Goal: Task Accomplishment & Management: Complete application form

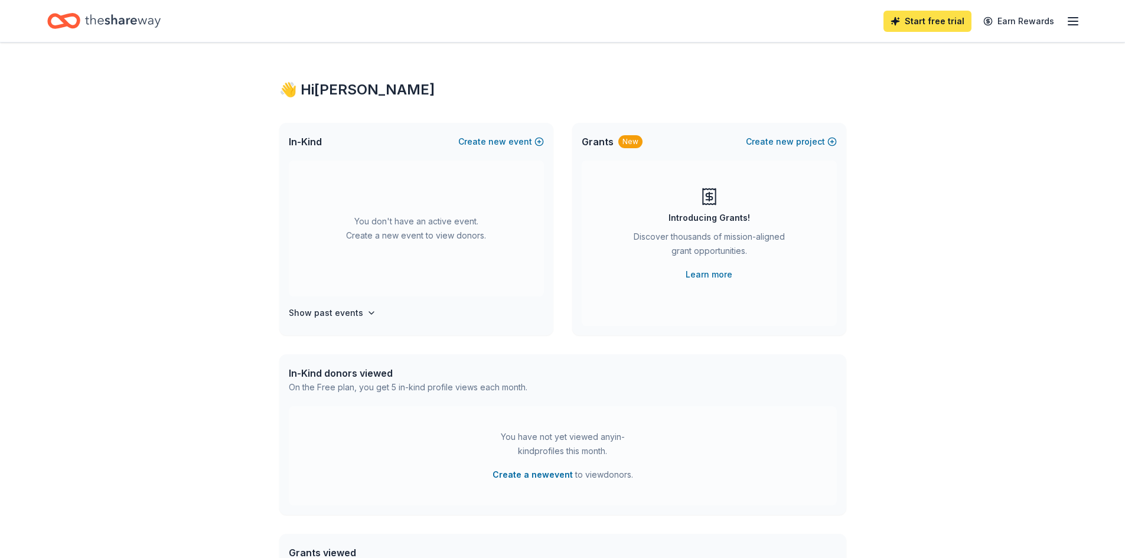
click at [938, 28] on link "Start free trial" at bounding box center [927, 21] width 88 height 21
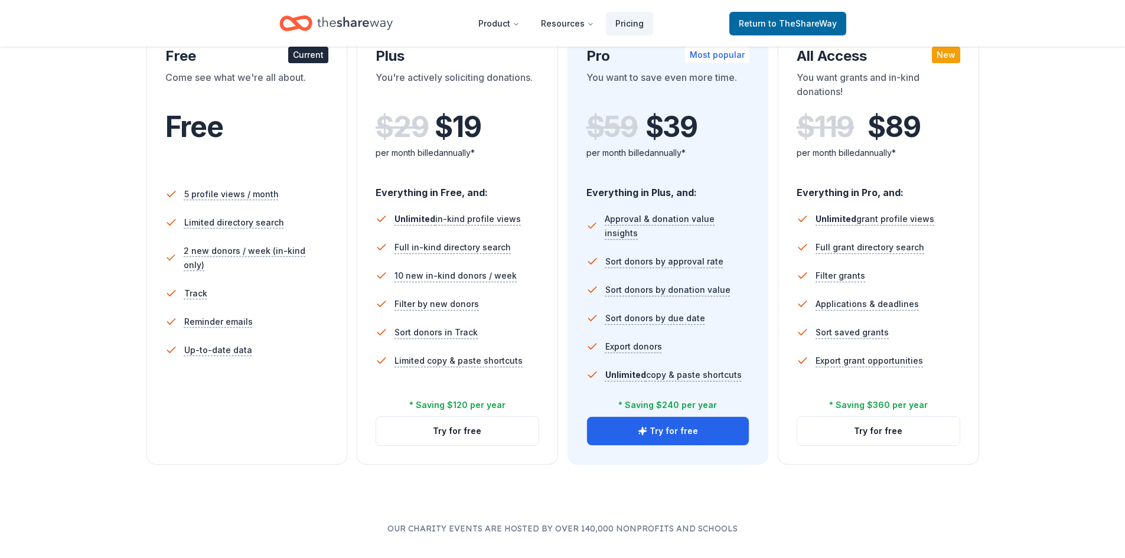
scroll to position [236, 0]
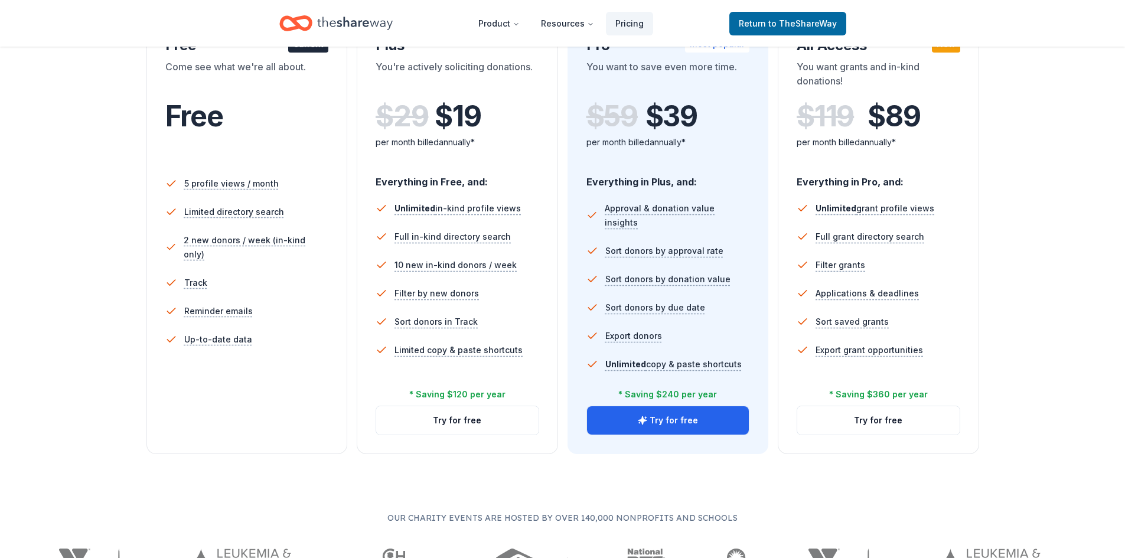
click at [284, 409] on div "Free Current Come see what we're all about. Free 5 profile views / month Limite…" at bounding box center [246, 235] width 201 height 437
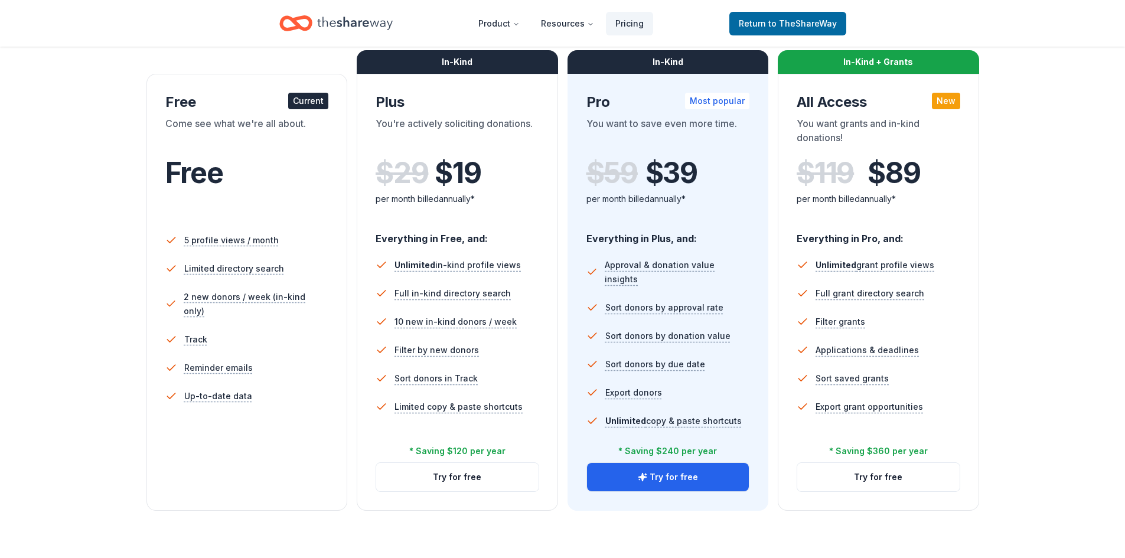
scroll to position [59, 0]
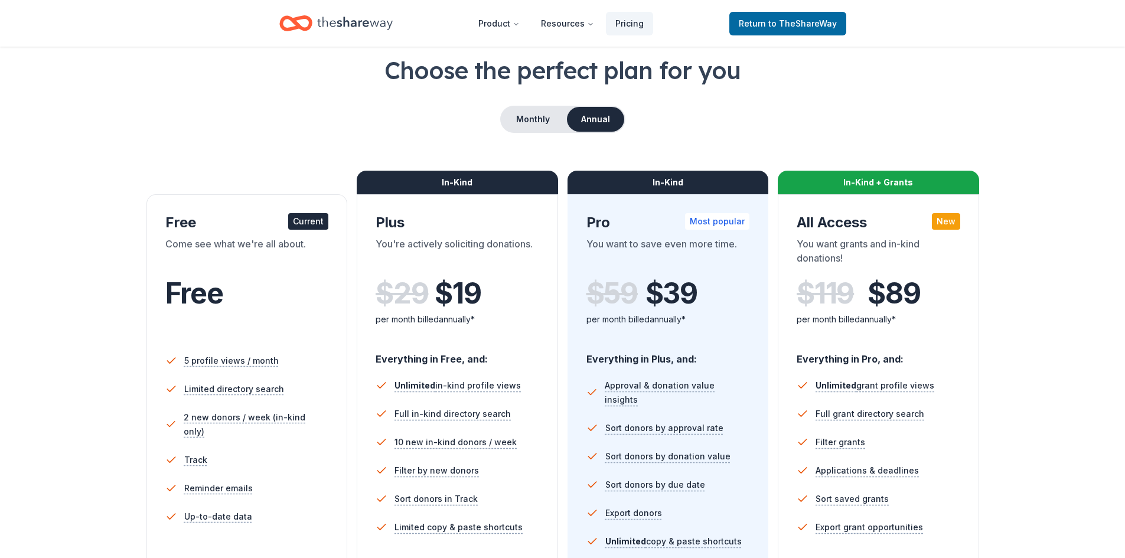
click at [321, 219] on div "Current" at bounding box center [308, 221] width 40 height 17
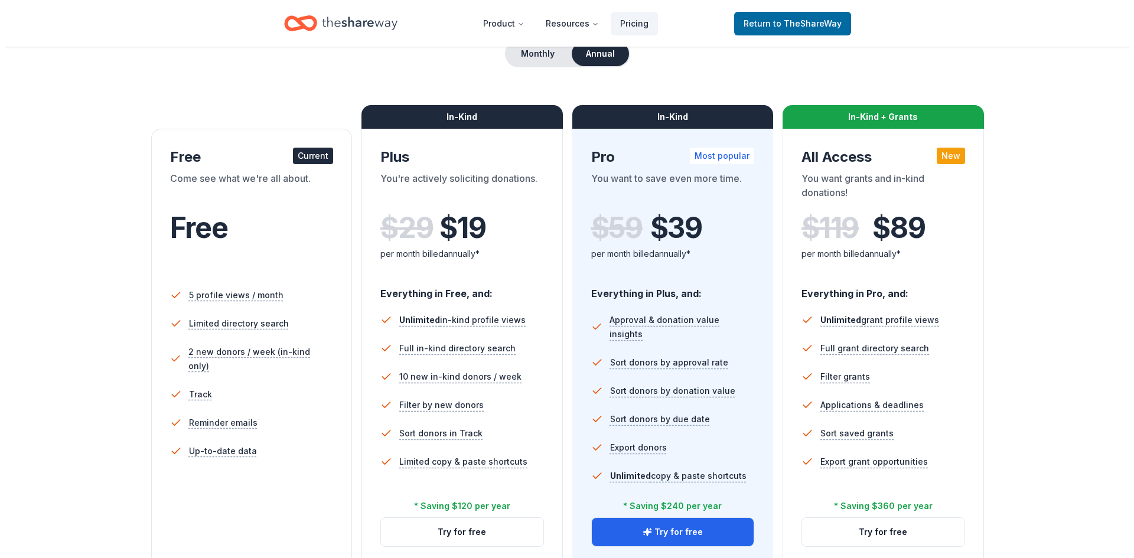
scroll to position [0, 0]
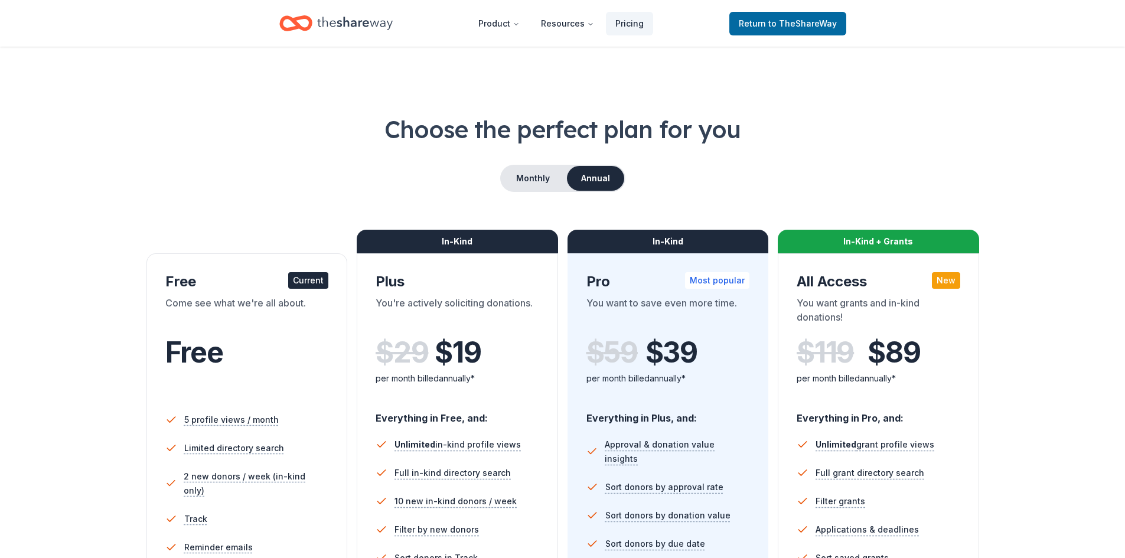
click at [354, 22] on icon "Home" at bounding box center [355, 23] width 76 height 24
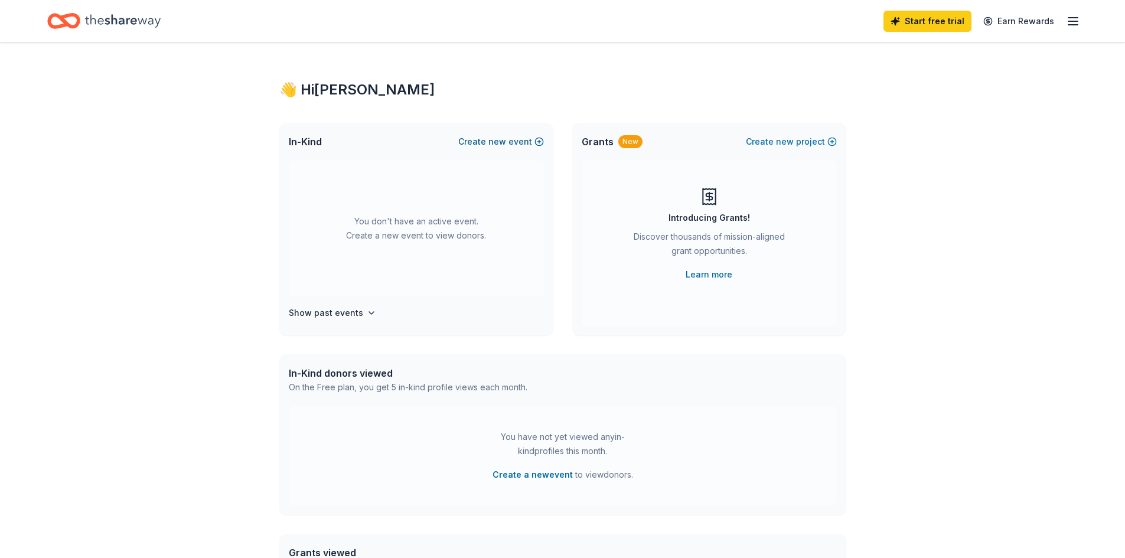
click at [520, 143] on button "Create new event" at bounding box center [501, 142] width 86 height 14
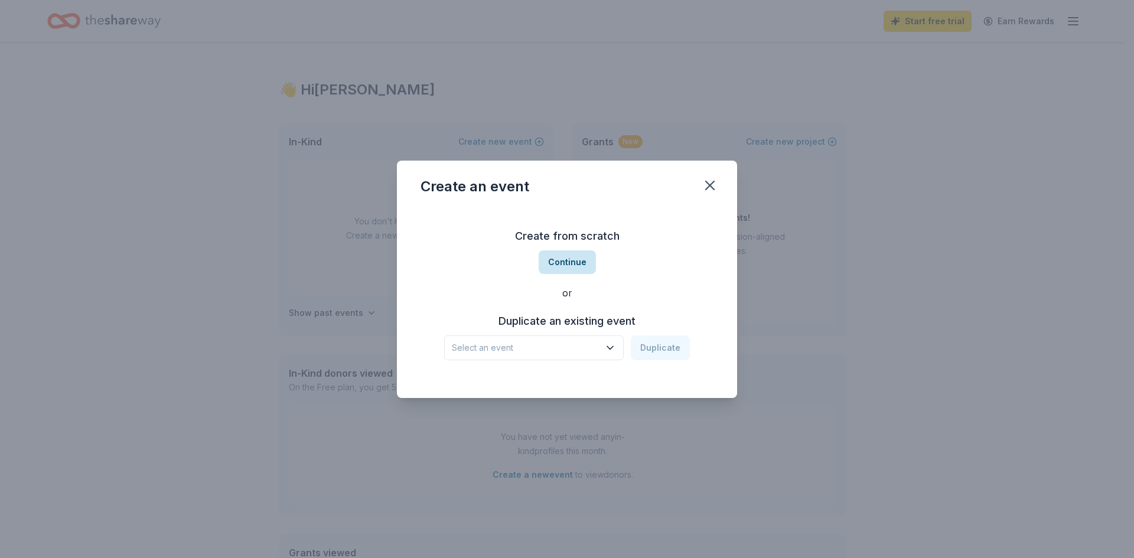
click at [578, 270] on button "Continue" at bounding box center [567, 262] width 57 height 24
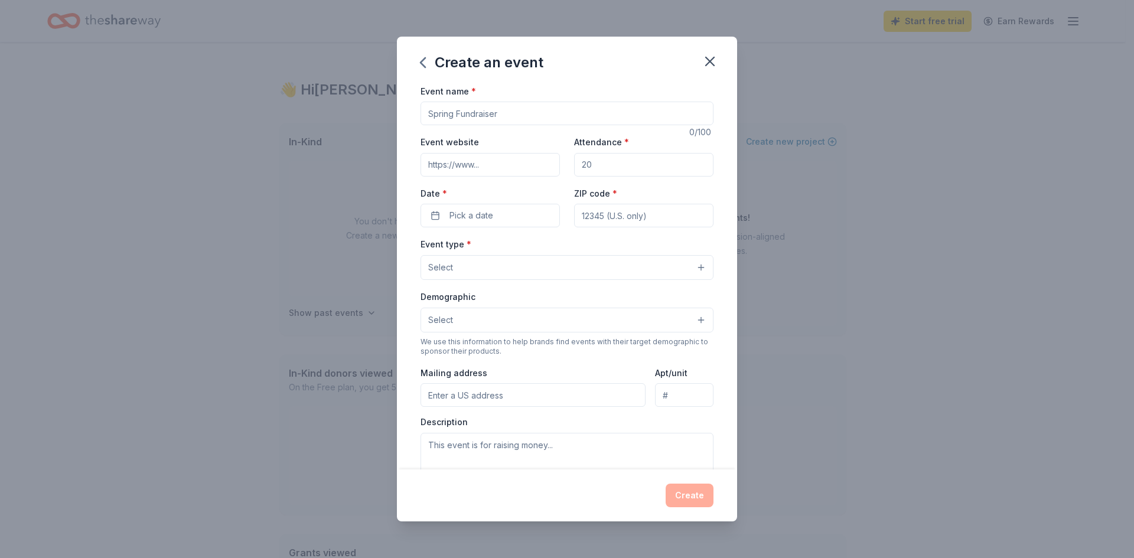
click at [485, 117] on input "Event name *" at bounding box center [566, 114] width 293 height 24
type input "S"
type input "G"
type input "[GEOGRAPHIC_DATA][PERSON_NAME] Gala"
paste input "[URL][DOMAIN_NAME]"
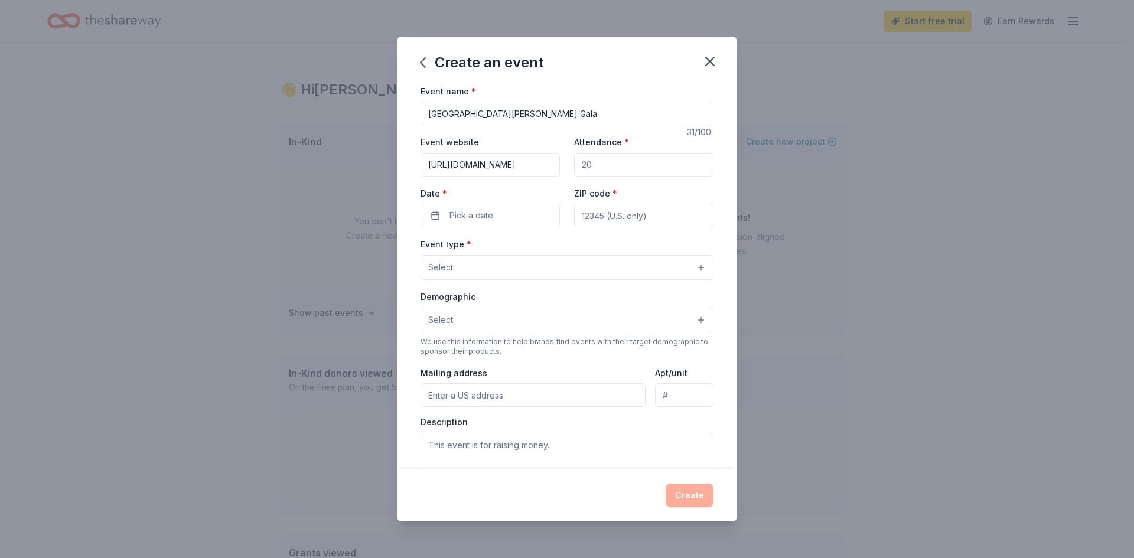
type input "[URL][DOMAIN_NAME]"
drag, startPoint x: 547, startPoint y: 170, endPoint x: 487, endPoint y: 170, distance: 59.6
click at [484, 170] on div "Event website [URL][DOMAIN_NAME] Attendance * Date * Pick a date ZIP code *" at bounding box center [566, 181] width 293 height 93
type input "250"
click at [481, 223] on span "Pick a date" at bounding box center [471, 215] width 44 height 14
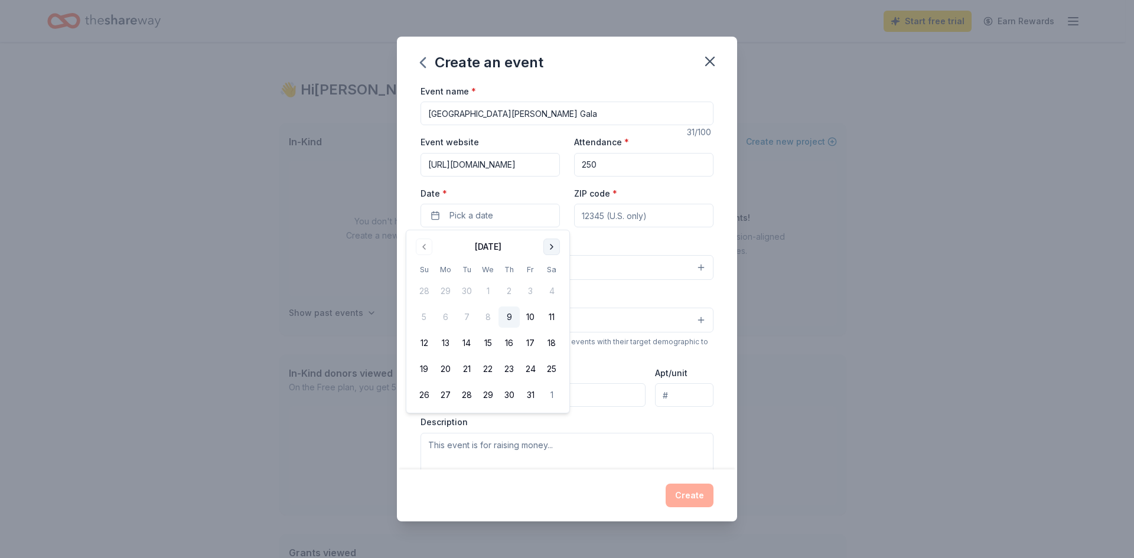
click at [556, 244] on button "Go to next month" at bounding box center [551, 247] width 17 height 17
click at [555, 244] on button "Go to next month" at bounding box center [551, 247] width 17 height 17
click at [554, 244] on button "Go to next month" at bounding box center [551, 247] width 17 height 17
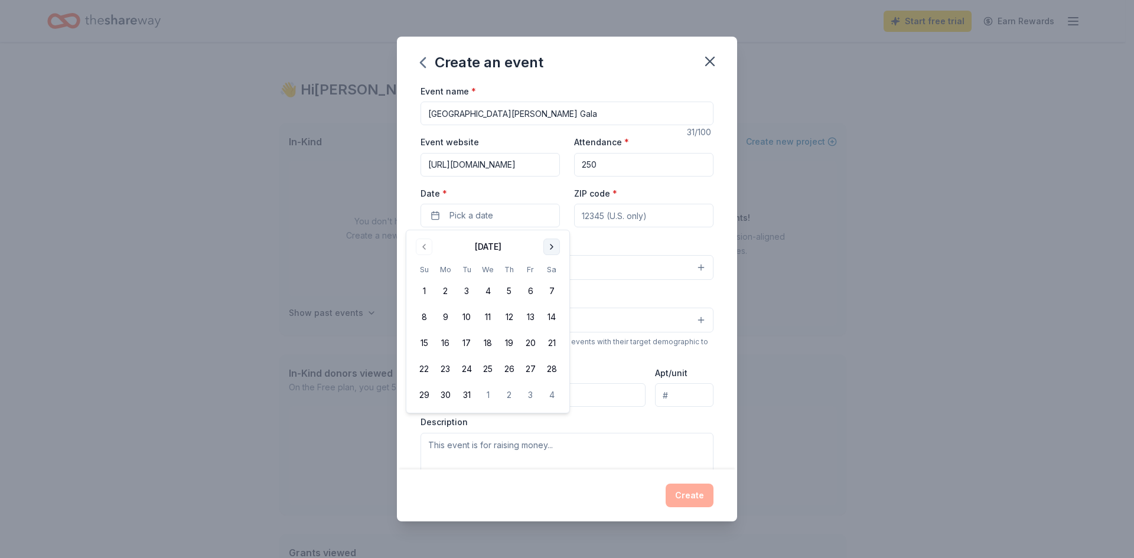
click at [554, 244] on button "Go to next month" at bounding box center [551, 247] width 17 height 17
click at [553, 315] on button "11" at bounding box center [551, 316] width 21 height 21
click at [618, 217] on input "ZIP code *" at bounding box center [643, 216] width 139 height 24
type input "77339"
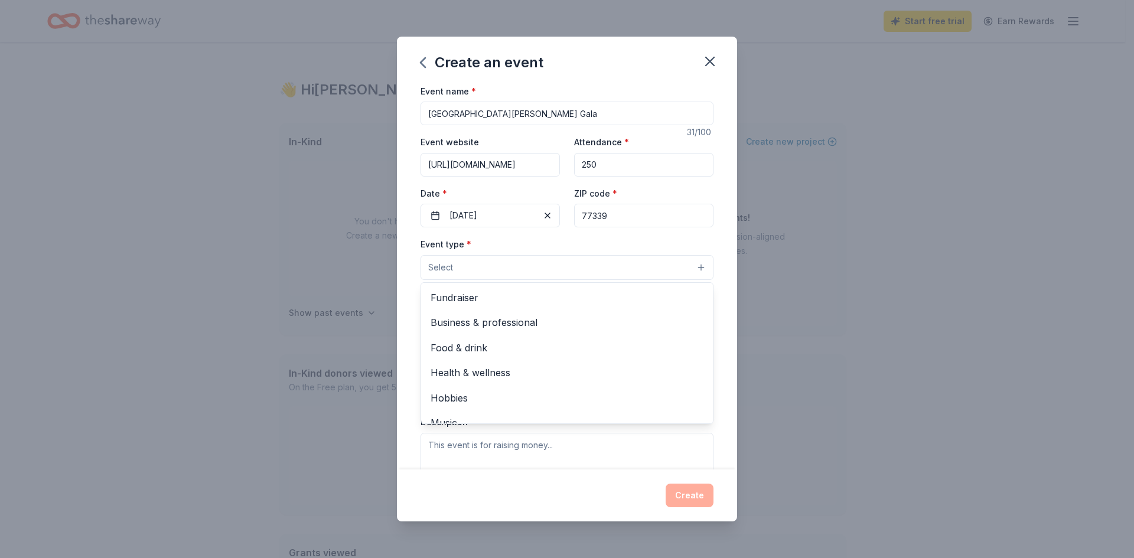
click at [569, 270] on button "Select" at bounding box center [566, 267] width 293 height 25
click at [516, 297] on span "Fundraiser" at bounding box center [566, 297] width 273 height 15
click at [790, 287] on div "Create an event Event name * [GEOGRAPHIC_DATA][PERSON_NAME] Gala 31 /100 Event …" at bounding box center [567, 279] width 1134 height 558
click at [560, 317] on button "Select" at bounding box center [566, 321] width 293 height 25
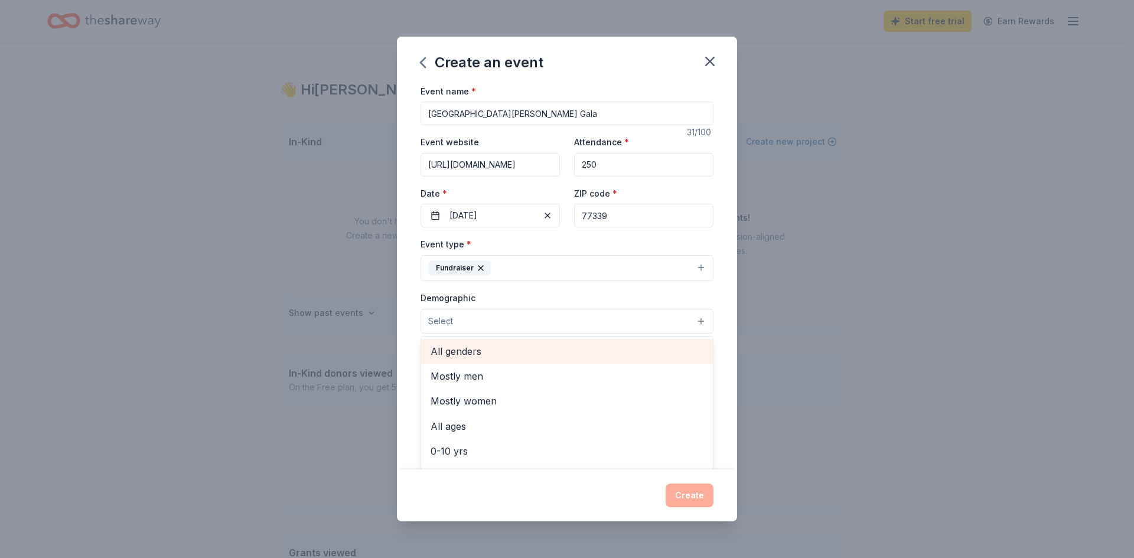
click at [489, 358] on span "All genders" at bounding box center [566, 351] width 273 height 15
click at [308, 309] on div "Create an event Event name * [GEOGRAPHIC_DATA][PERSON_NAME] Gala 31 /100 Event …" at bounding box center [567, 279] width 1134 height 558
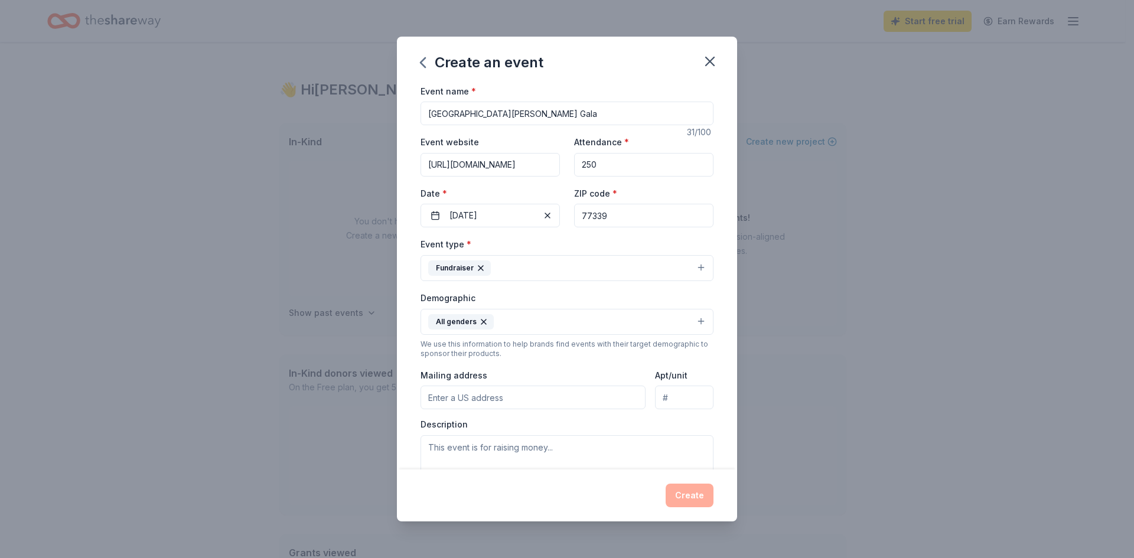
click at [511, 399] on input "Mailing address" at bounding box center [532, 398] width 225 height 24
paste input "[STREET_ADDRESS]"
type input "[STREET_ADDRESS]"
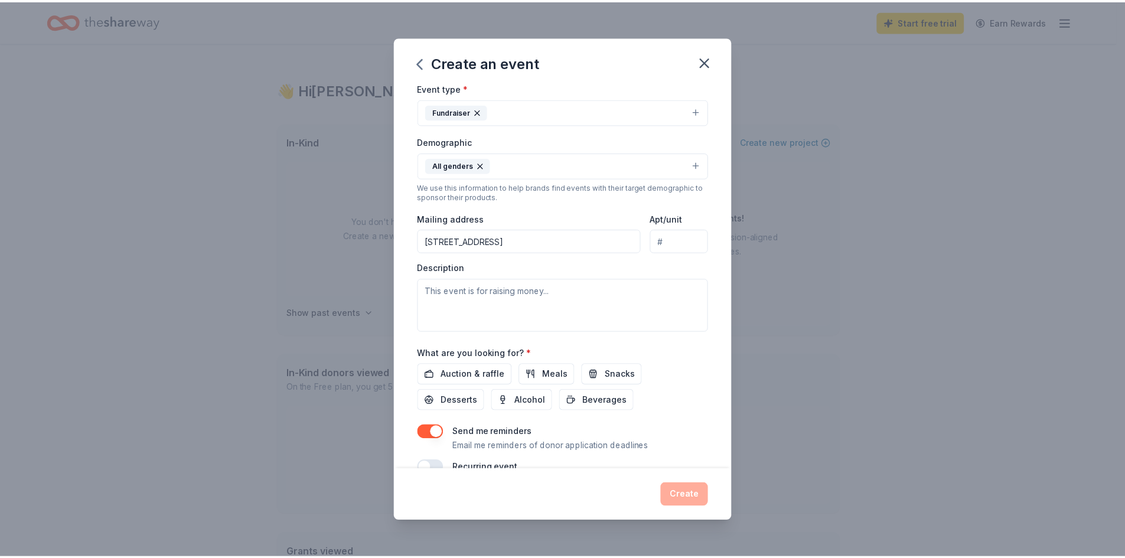
scroll to position [177, 0]
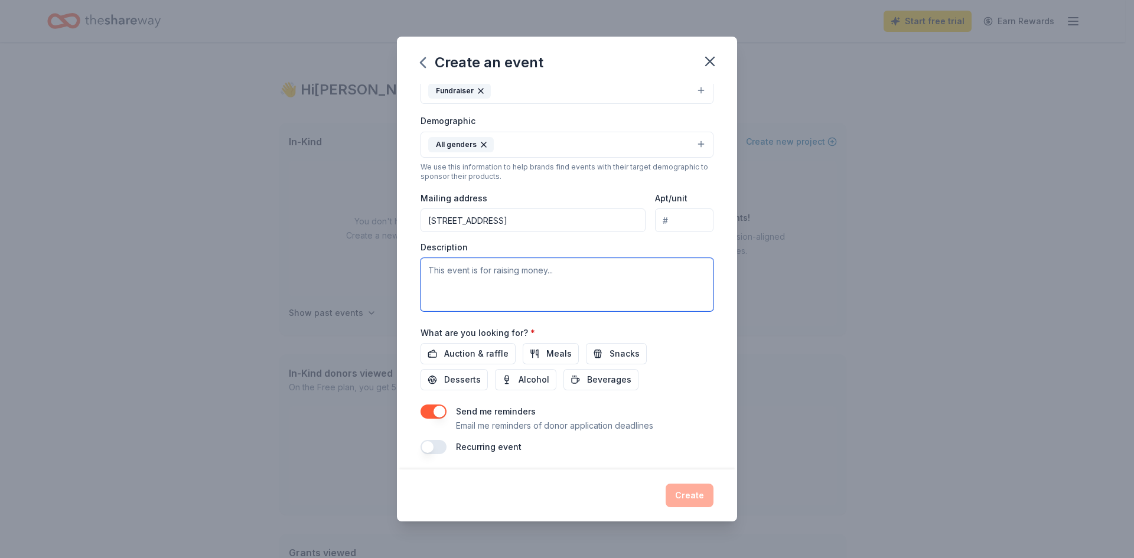
click at [466, 279] on textarea at bounding box center [566, 284] width 293 height 53
type textarea "This event raises money for our school. It is our biggest fundraiser."
click at [498, 353] on span "Auction & raffle" at bounding box center [476, 354] width 64 height 14
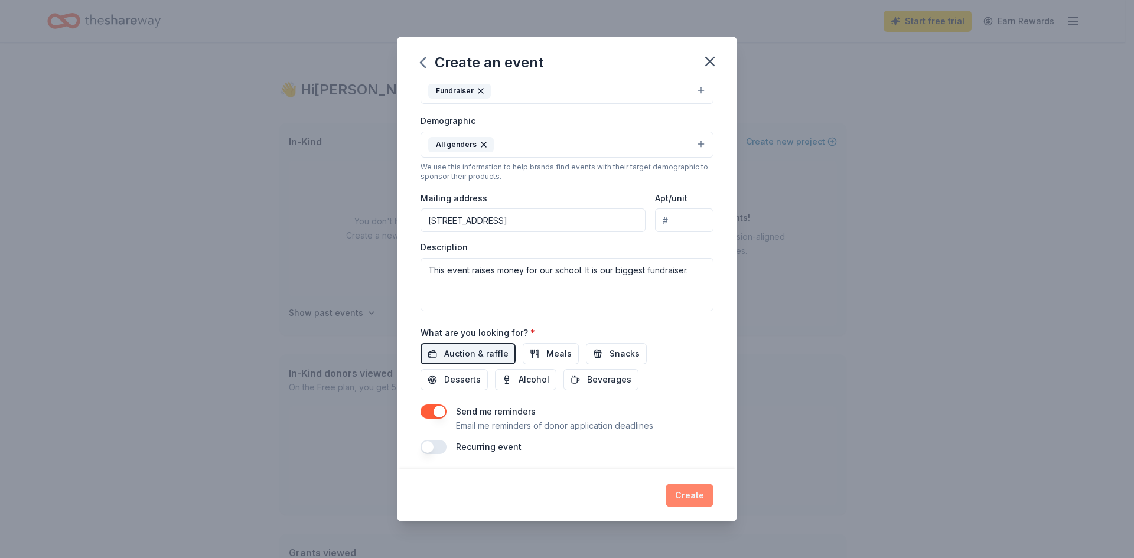
click at [706, 498] on button "Create" at bounding box center [690, 496] width 48 height 24
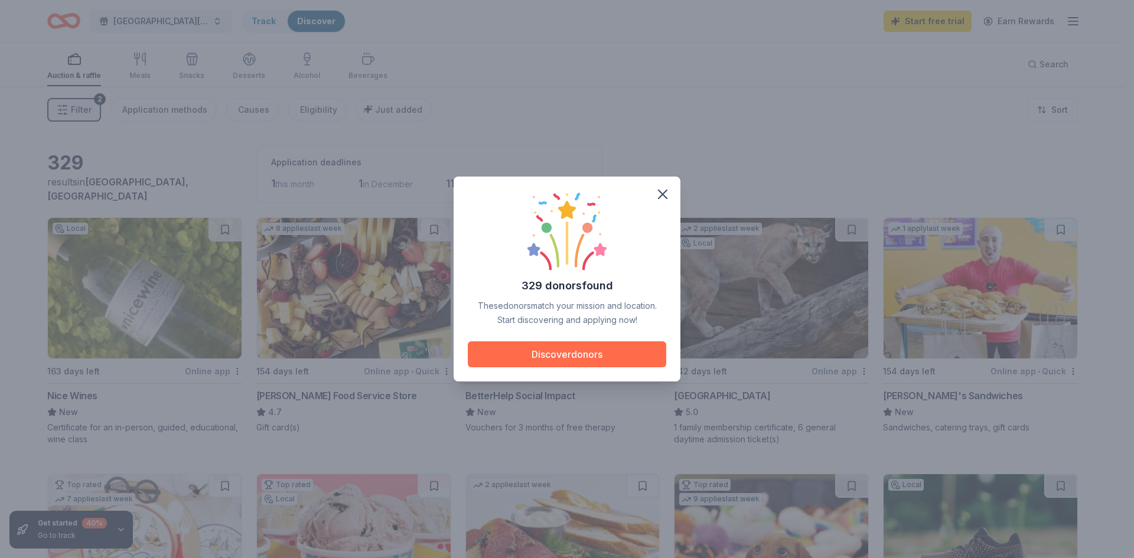
click at [588, 354] on button "Discover donors" at bounding box center [567, 354] width 198 height 26
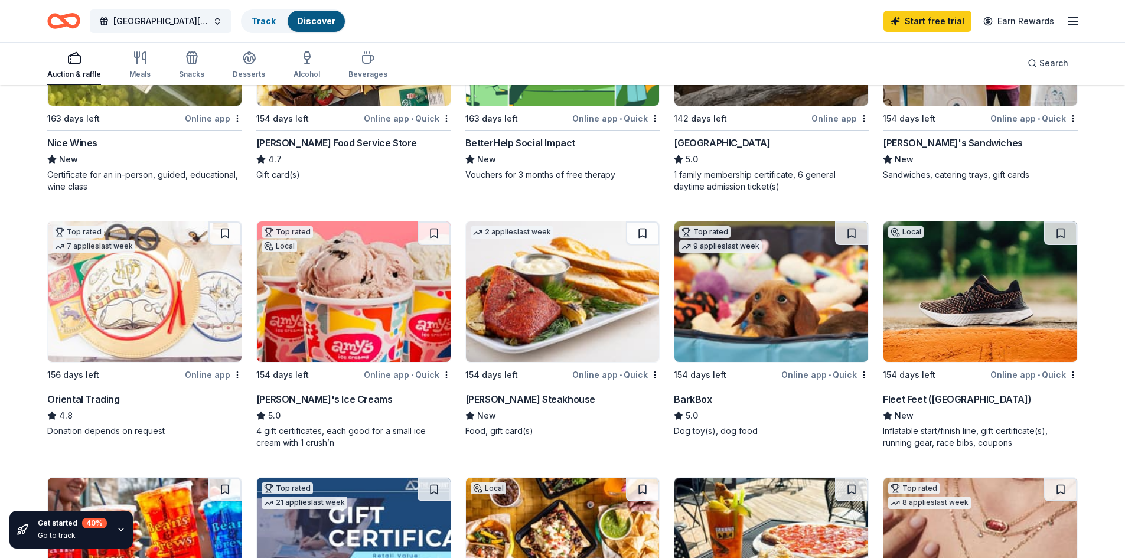
scroll to position [295, 0]
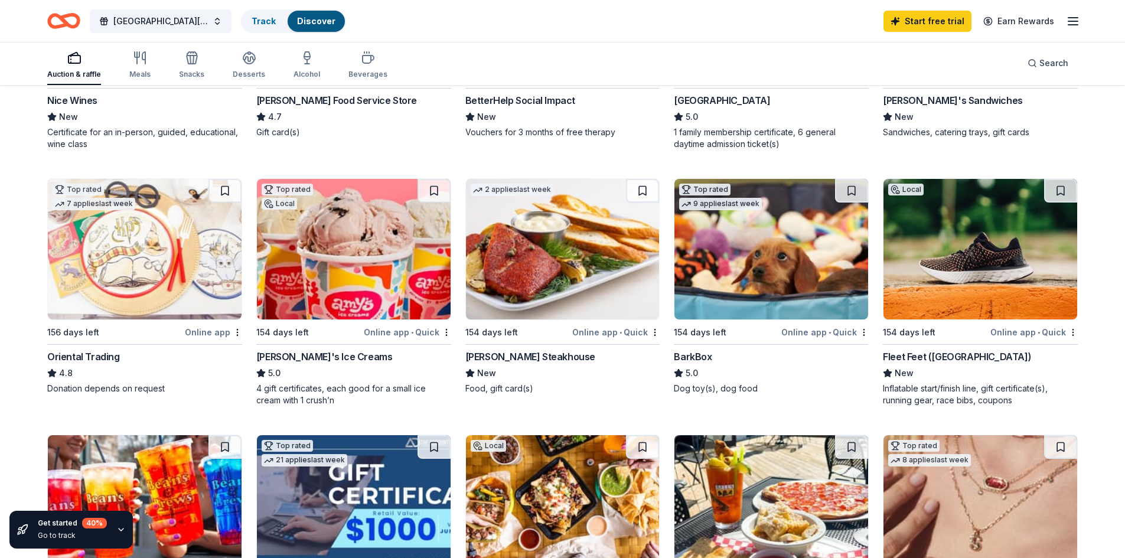
click at [960, 273] on img at bounding box center [980, 249] width 194 height 141
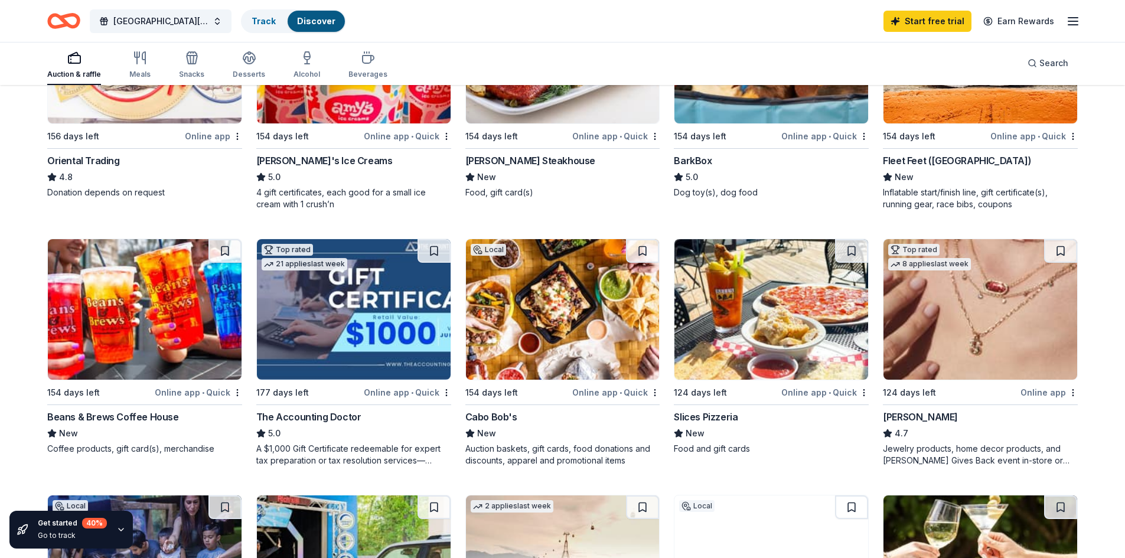
scroll to position [531, 0]
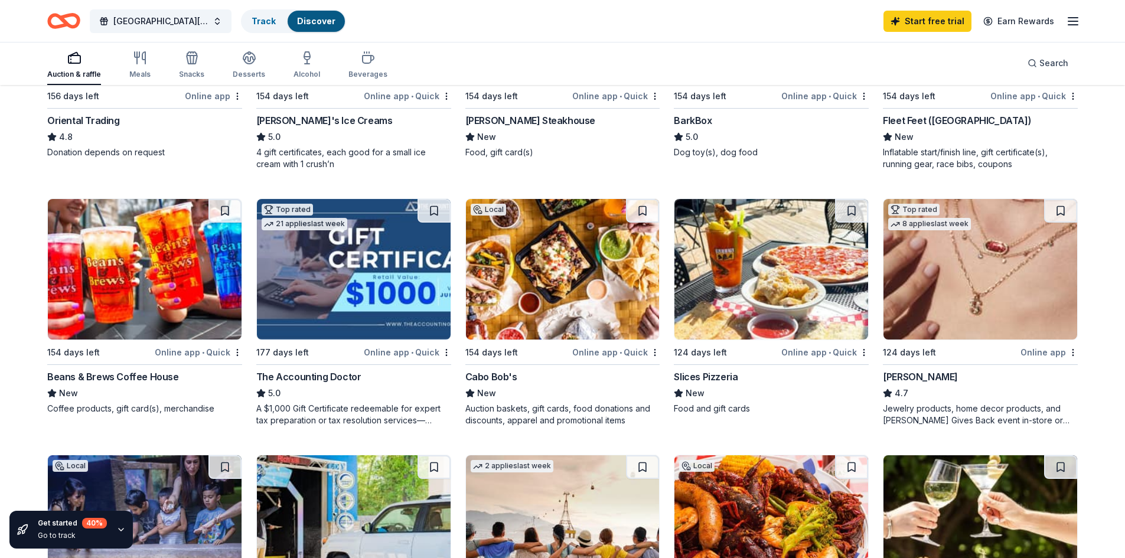
click at [1003, 311] on img at bounding box center [980, 269] width 194 height 141
